Goal: Navigation & Orientation: Find specific page/section

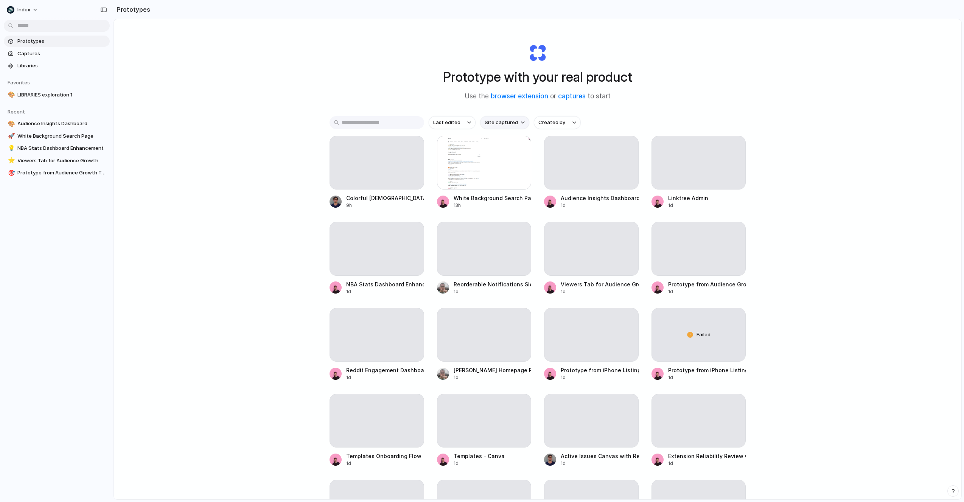
click at [506, 119] on span "Site captured" at bounding box center [501, 123] width 33 height 8
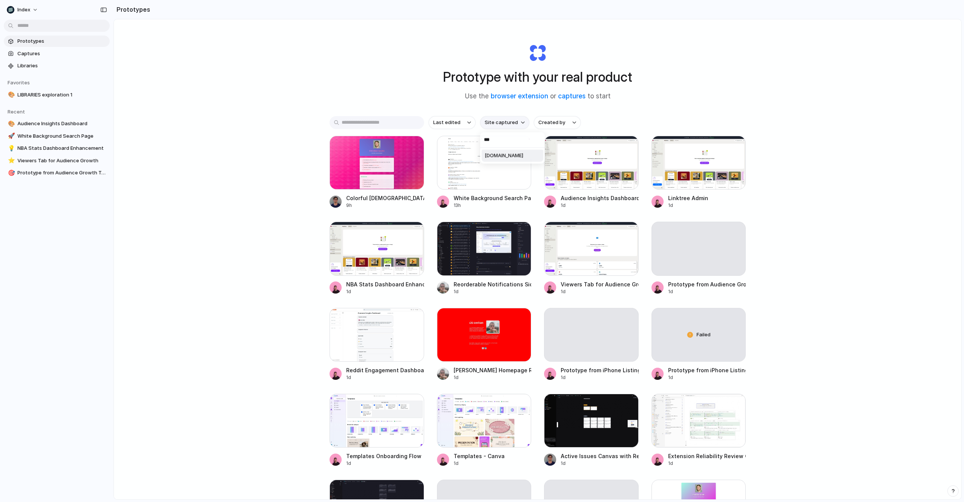
type input "****"
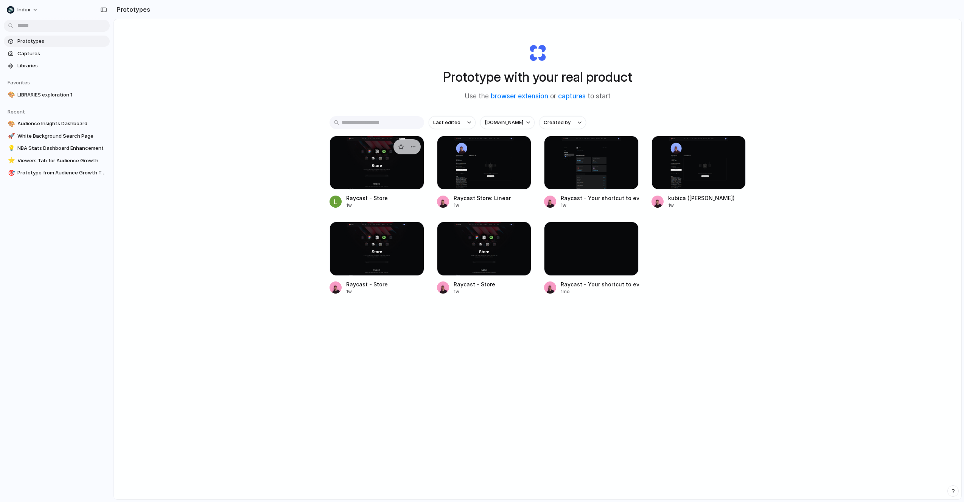
click at [370, 160] on div at bounding box center [377, 163] width 95 height 54
click at [468, 161] on div at bounding box center [484, 163] width 95 height 54
click at [618, 160] on div at bounding box center [591, 163] width 95 height 54
click at [700, 160] on div at bounding box center [699, 163] width 95 height 54
click at [377, 254] on div at bounding box center [377, 249] width 95 height 54
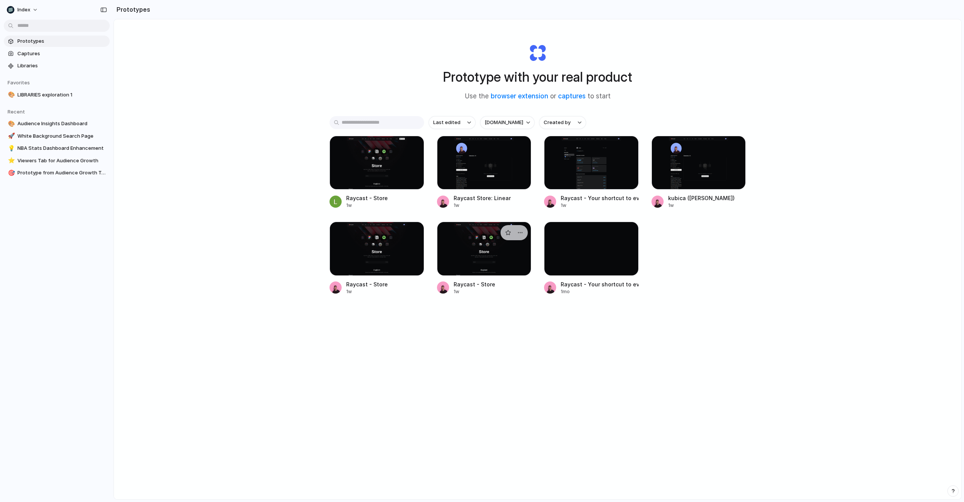
click at [475, 254] on div at bounding box center [484, 249] width 95 height 54
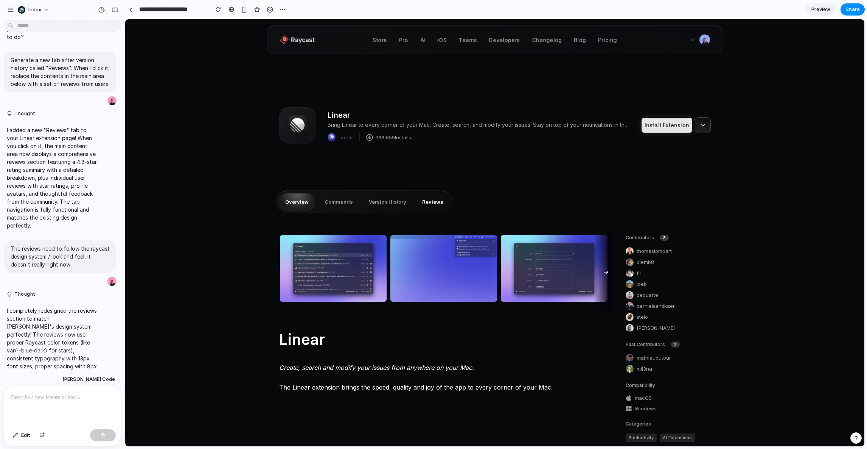
click at [432, 201] on button "Reviews" at bounding box center [433, 201] width 34 height 17
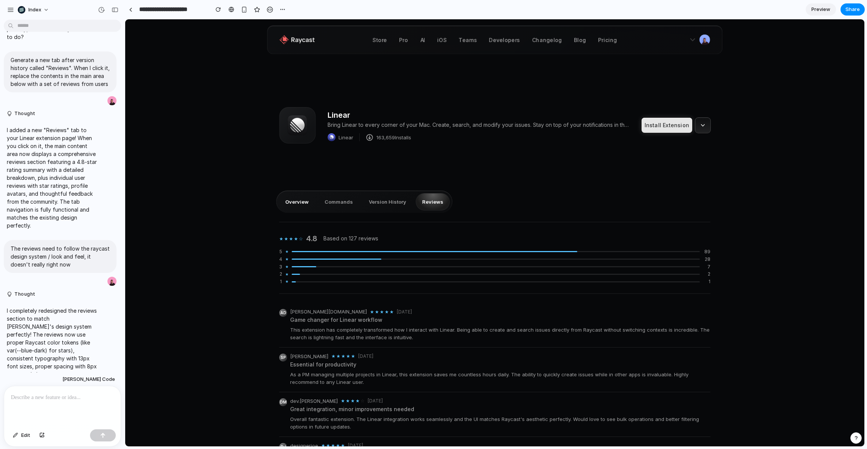
click at [291, 204] on button "Overview" at bounding box center [297, 201] width 36 height 17
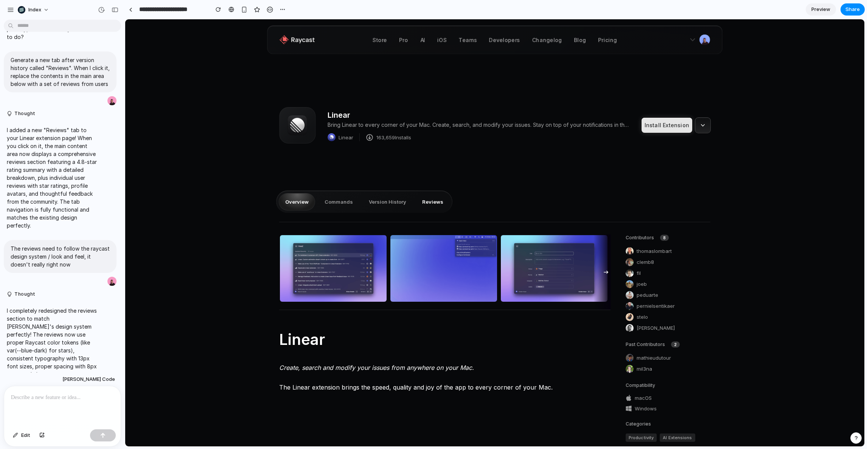
click at [423, 202] on button "Reviews" at bounding box center [433, 201] width 34 height 17
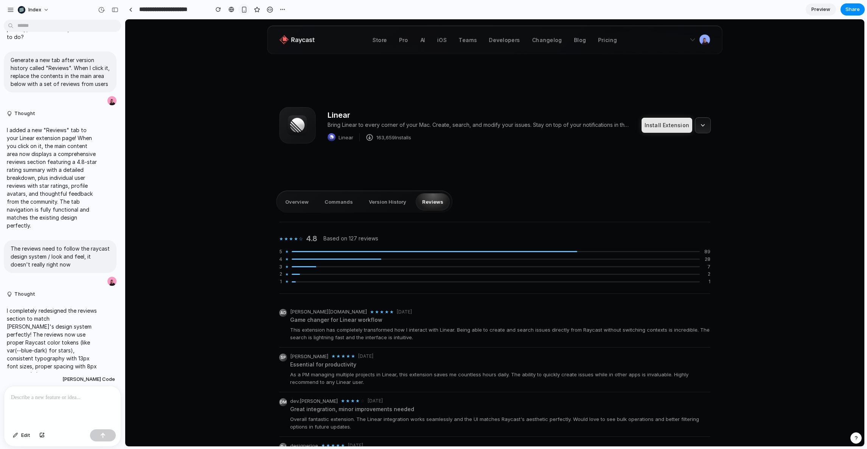
click at [242, 9] on div "button" at bounding box center [244, 9] width 6 height 6
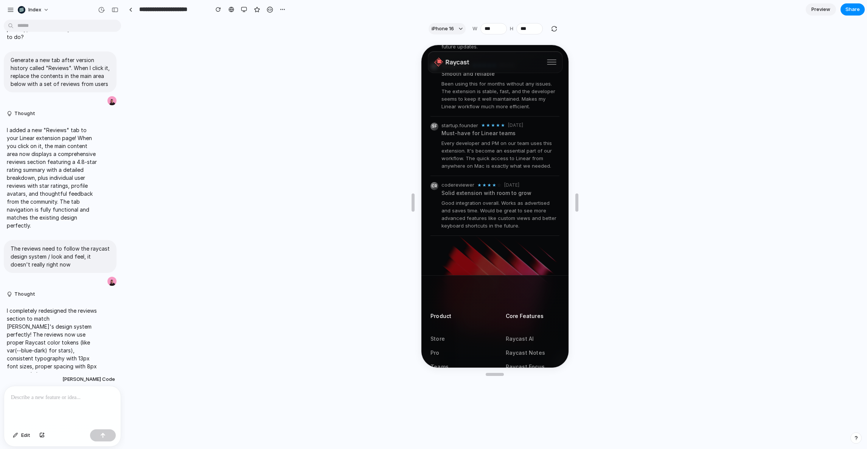
scroll to position [642, 0]
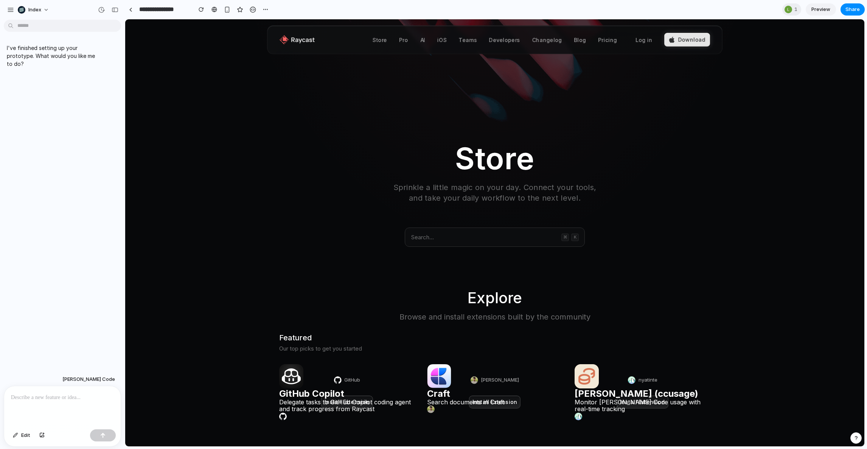
scroll to position [89, 0]
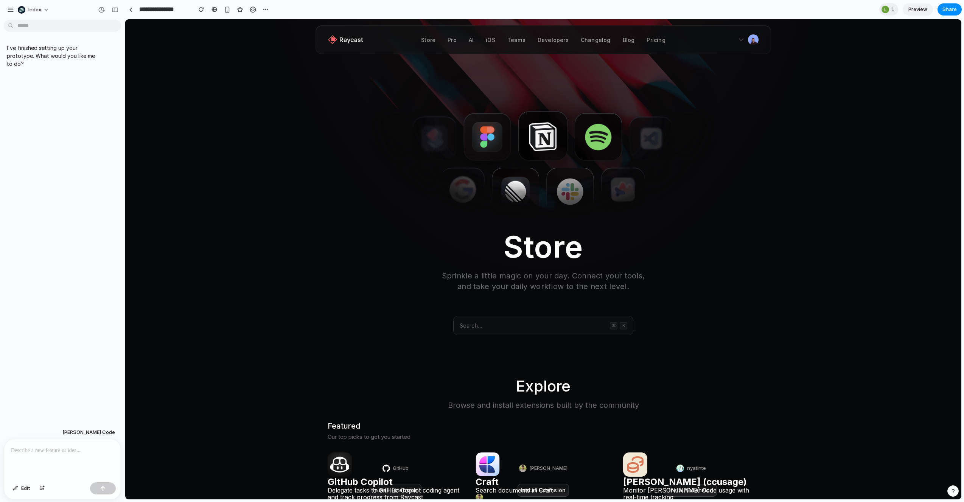
scroll to position [238, 0]
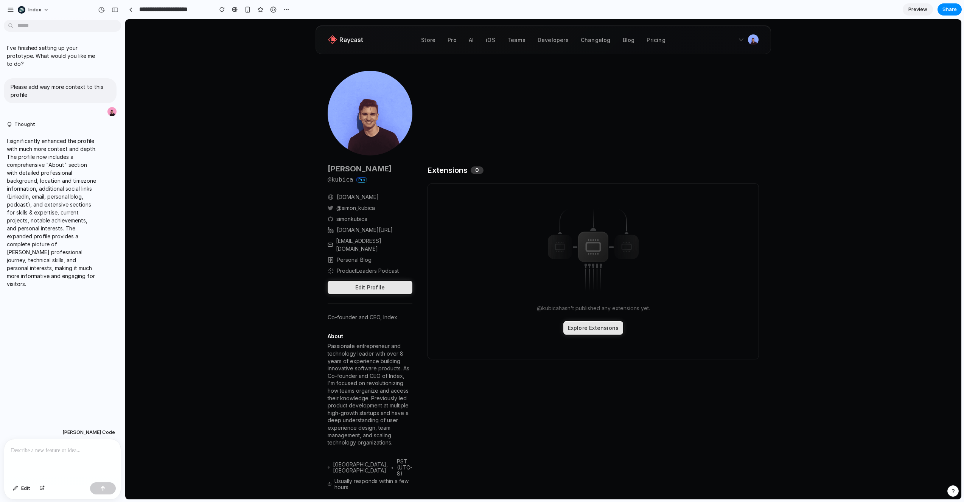
scroll to position [217, 0]
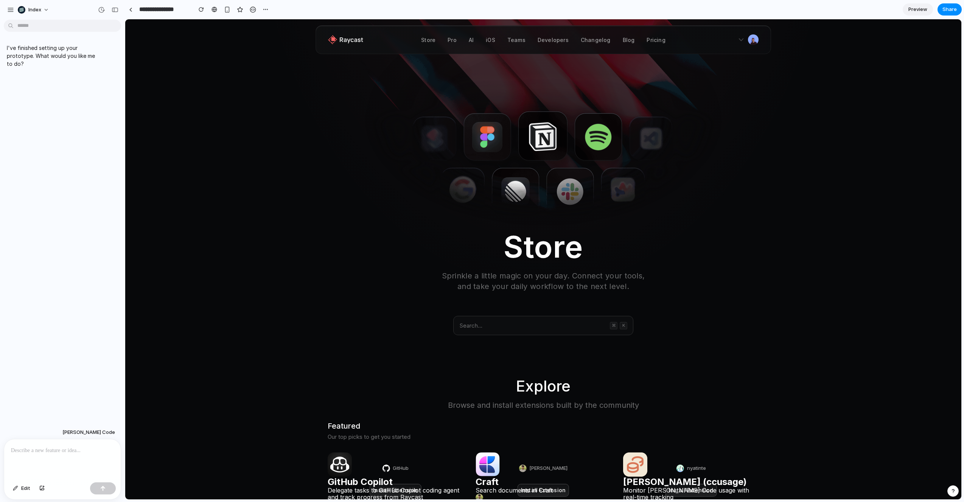
scroll to position [483, 0]
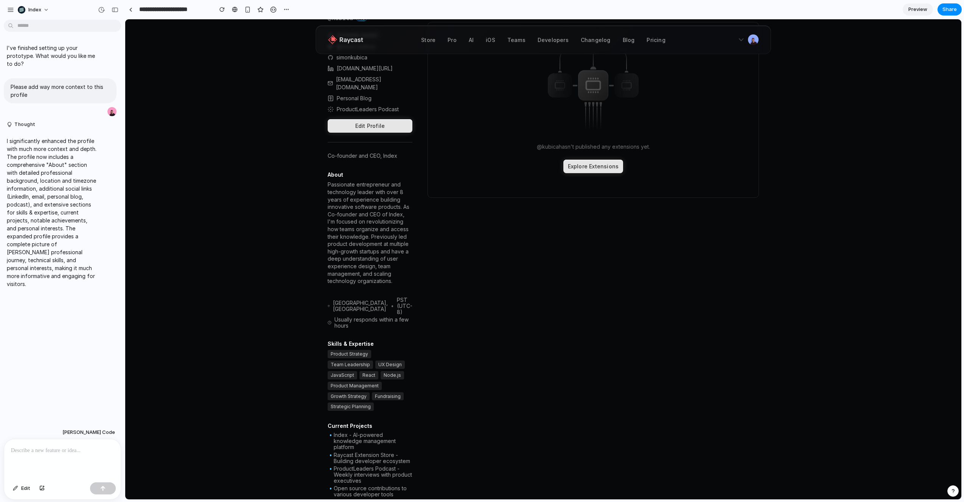
click at [191, 399] on div "[PERSON_NAME] @ kubica Pro [DOMAIN_NAME] @simon_kubica simonkubica [DOMAIN_NAME…" at bounding box center [543, 300] width 836 height 884
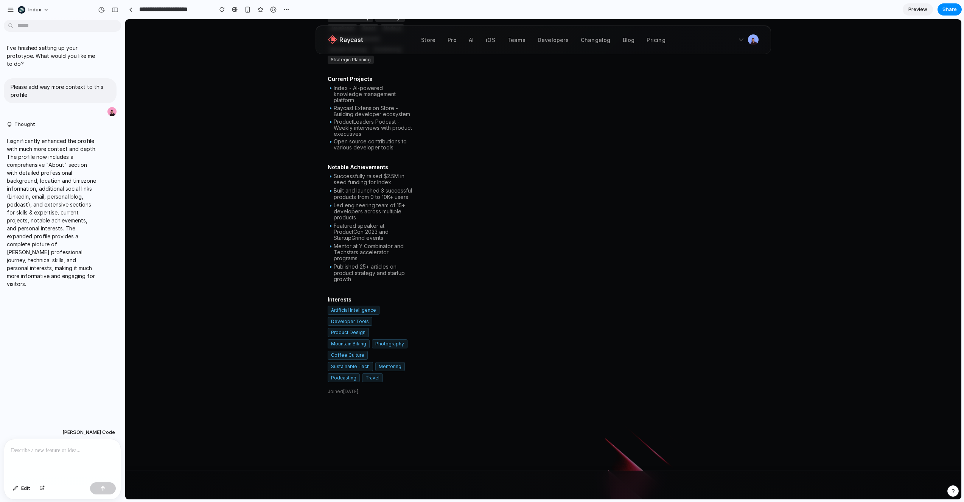
scroll to position [445, 0]
